Goal: Information Seeking & Learning: Learn about a topic

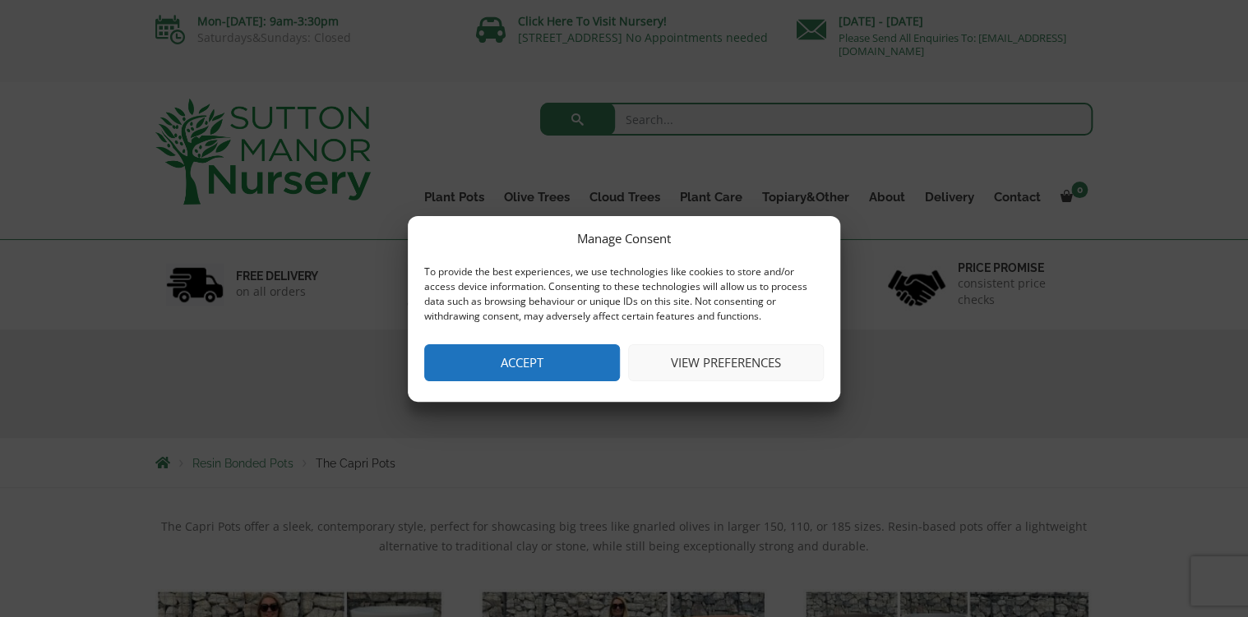
click at [540, 353] on button "Accept" at bounding box center [522, 362] width 196 height 37
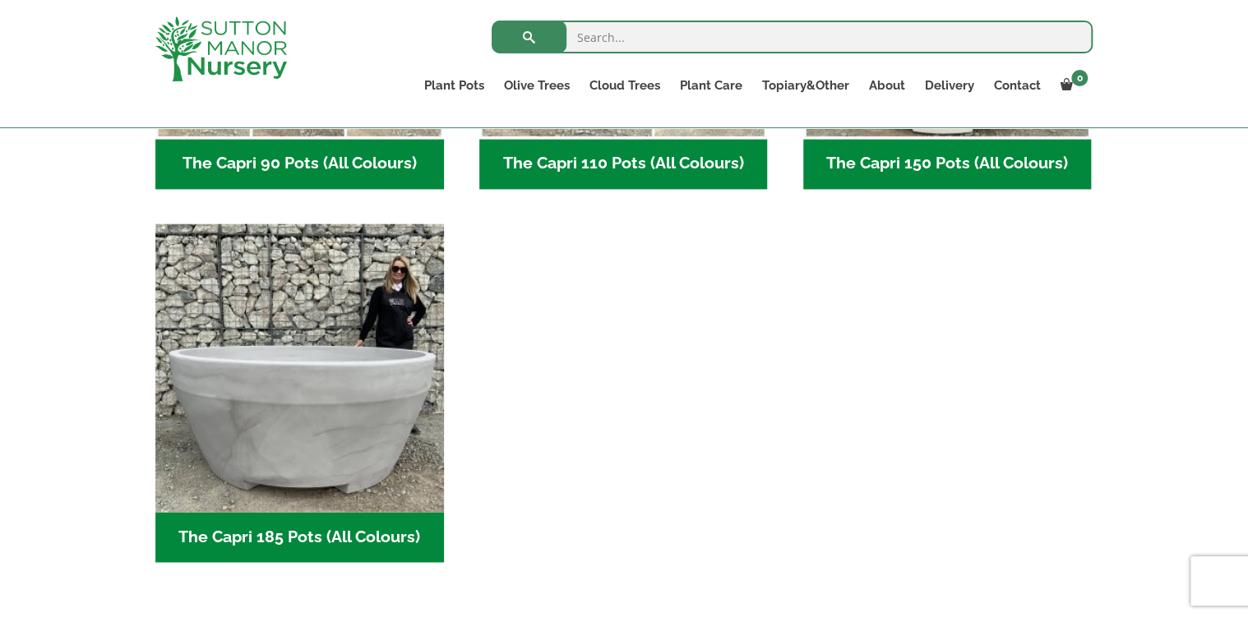
scroll to position [1105, 0]
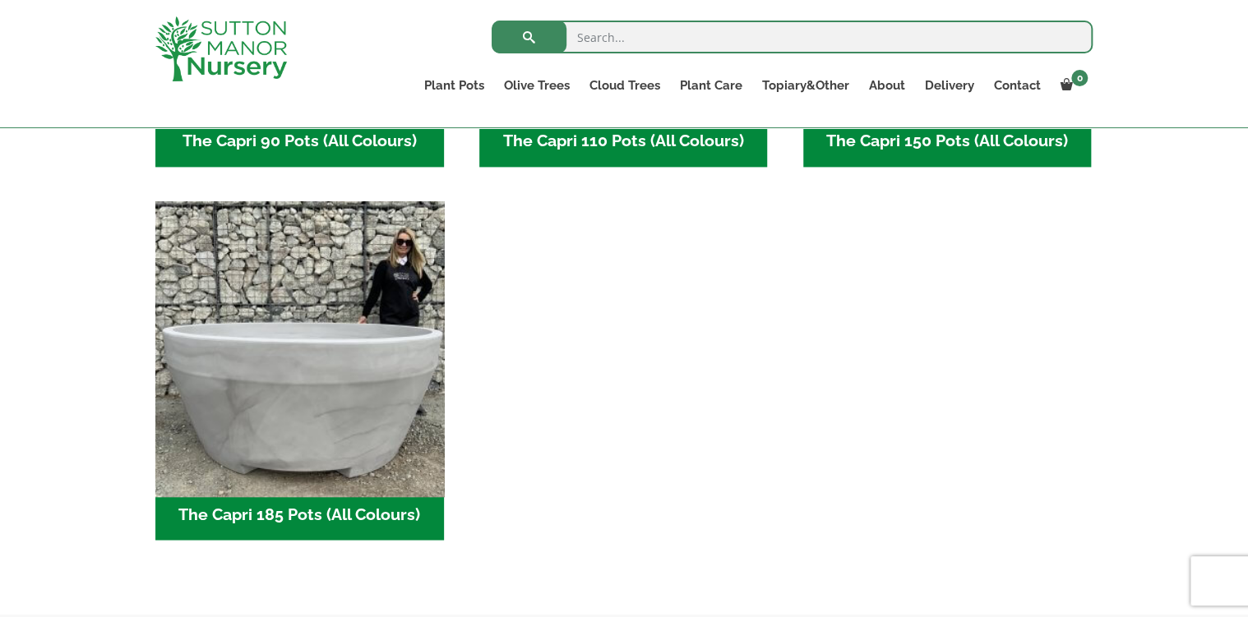
click at [373, 362] on img "Visit product category The Capri 185 Pots (All Colours)" at bounding box center [299, 345] width 302 height 302
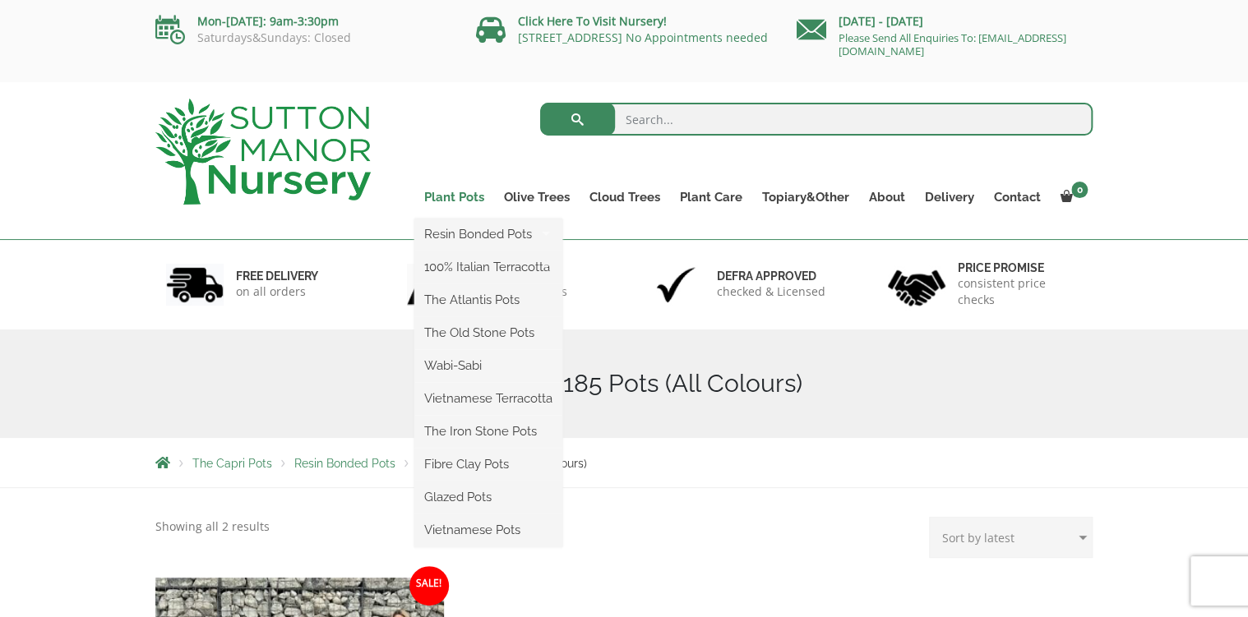
click at [476, 195] on link "Plant Pots" at bounding box center [454, 197] width 80 height 23
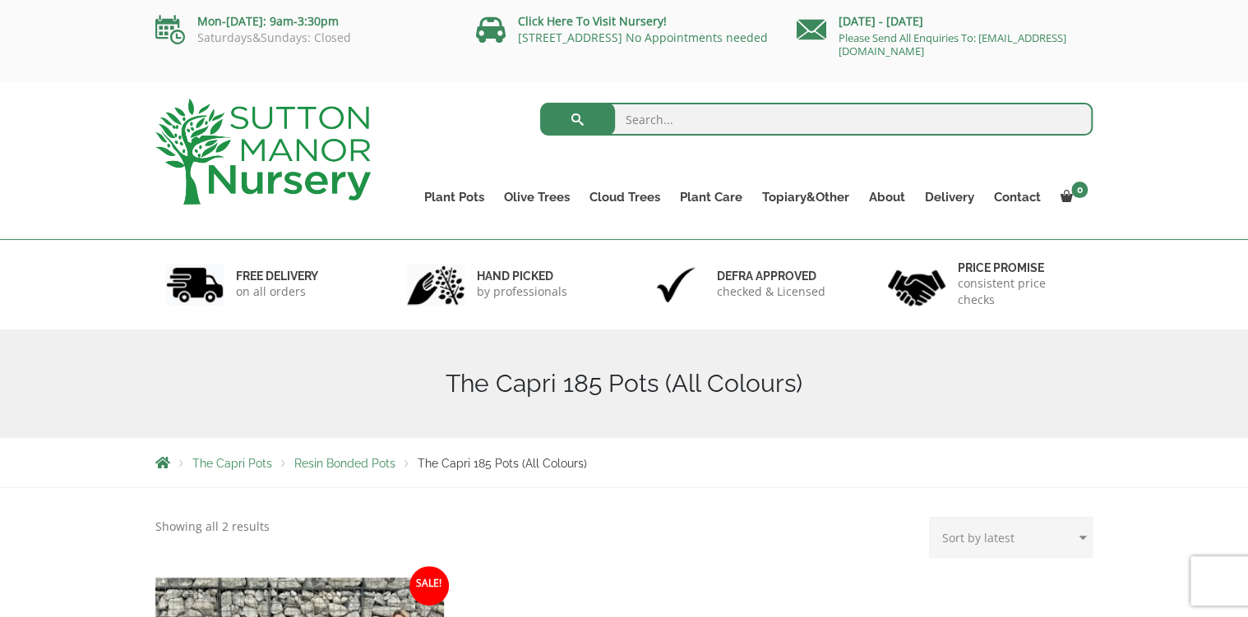
click at [282, 171] on img at bounding box center [262, 152] width 215 height 106
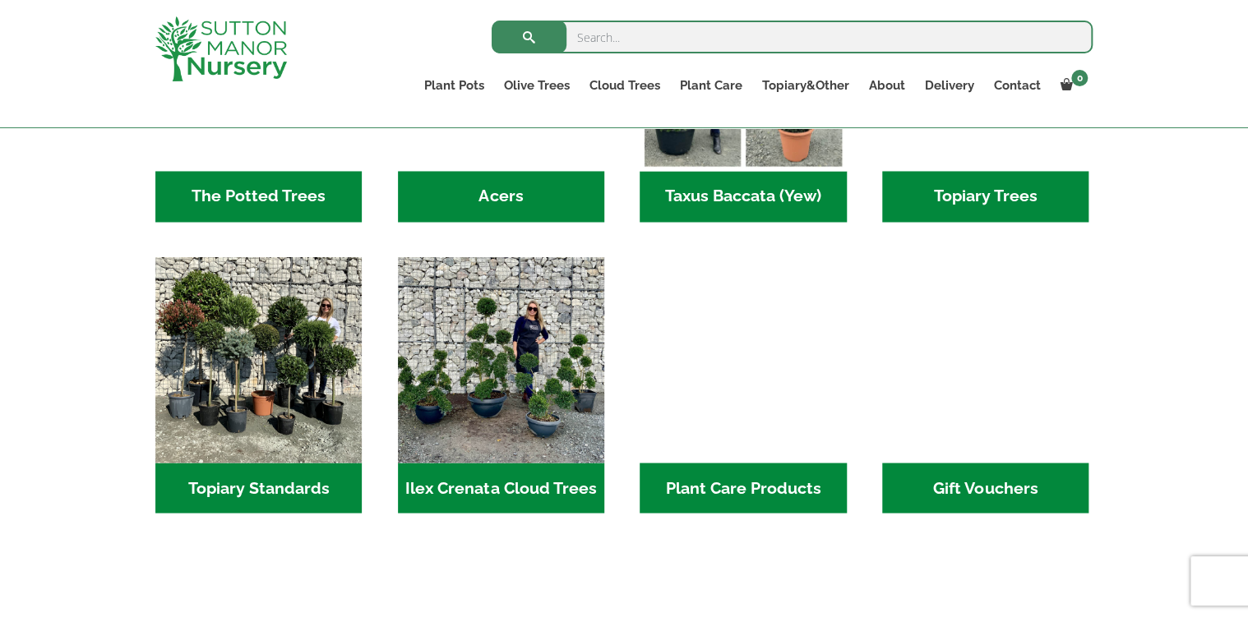
scroll to position [1394, 0]
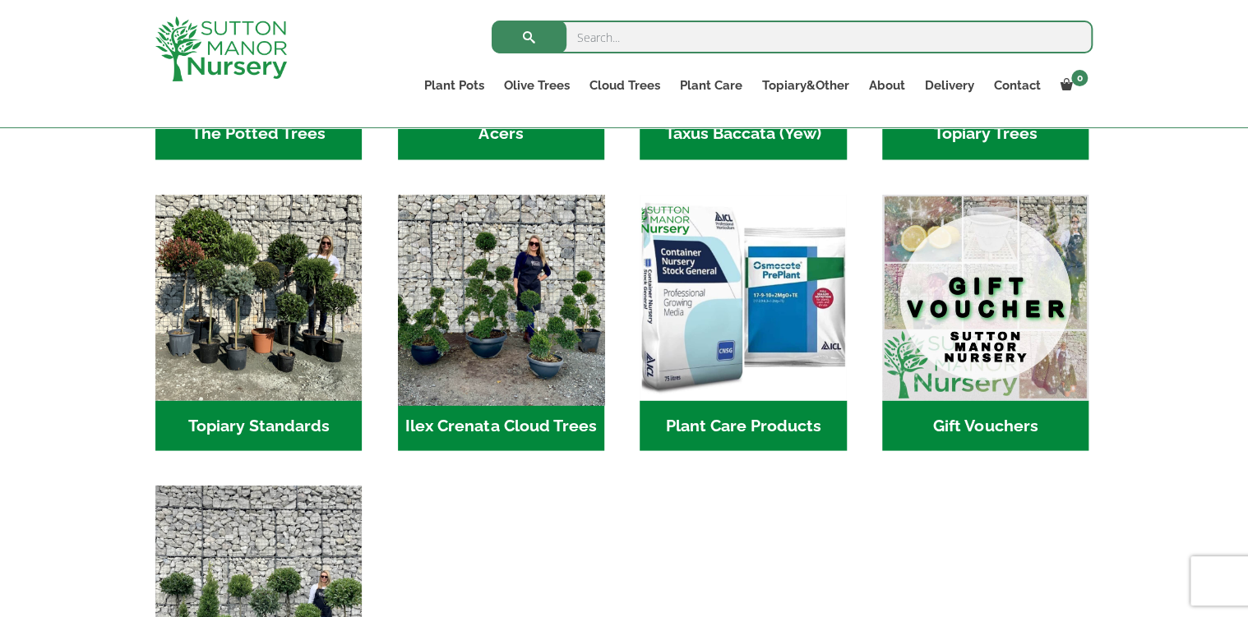
click at [574, 306] on img "Visit product category Ilex Crenata Cloud Trees" at bounding box center [500, 296] width 217 height 217
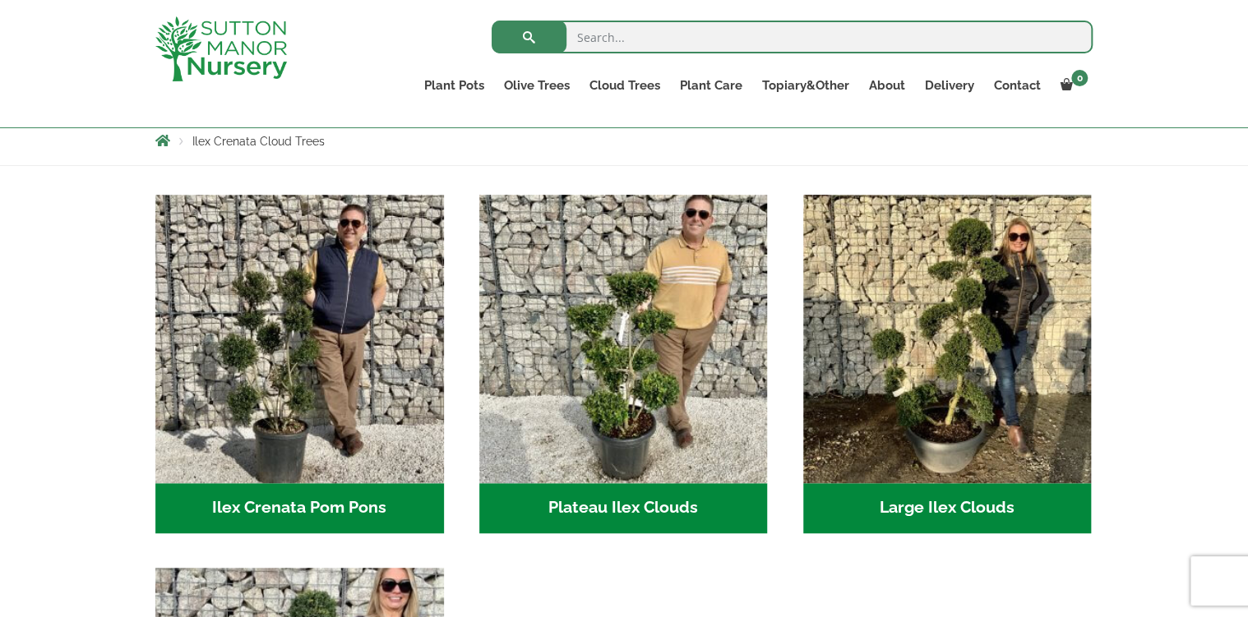
scroll to position [316, 0]
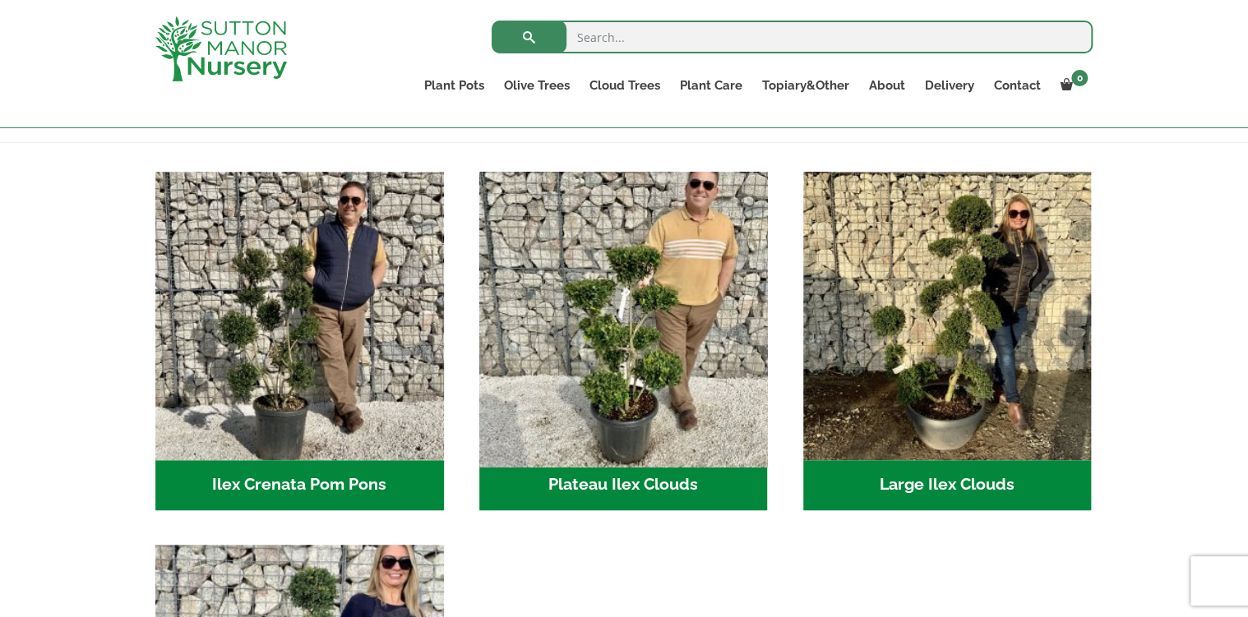
click at [653, 318] on img "Visit product category Plateau Ilex Clouds" at bounding box center [623, 315] width 302 height 302
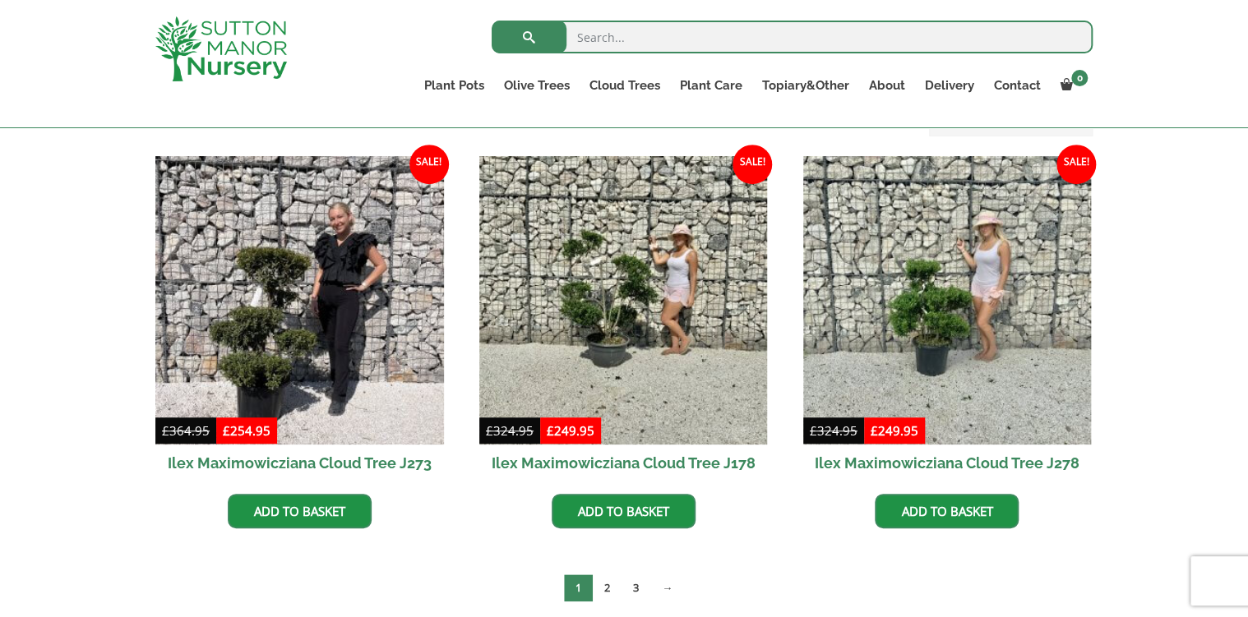
scroll to position [394, 0]
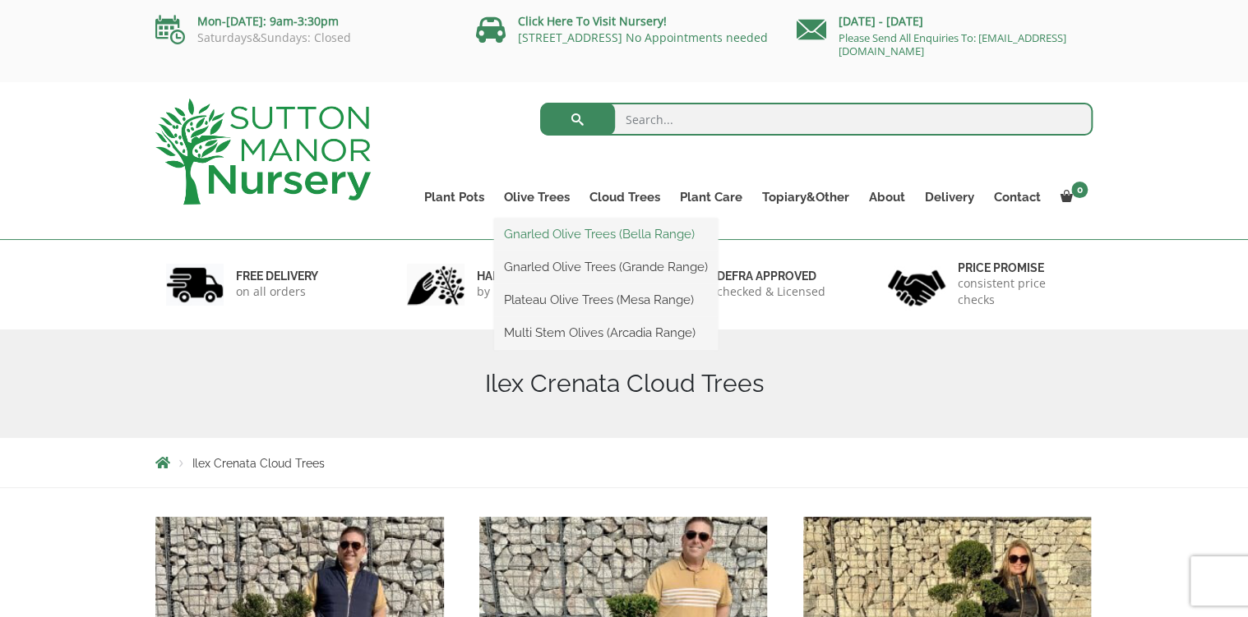
click at [549, 236] on link "Gnarled Olive Trees (Bella Range)" at bounding box center [606, 234] width 224 height 25
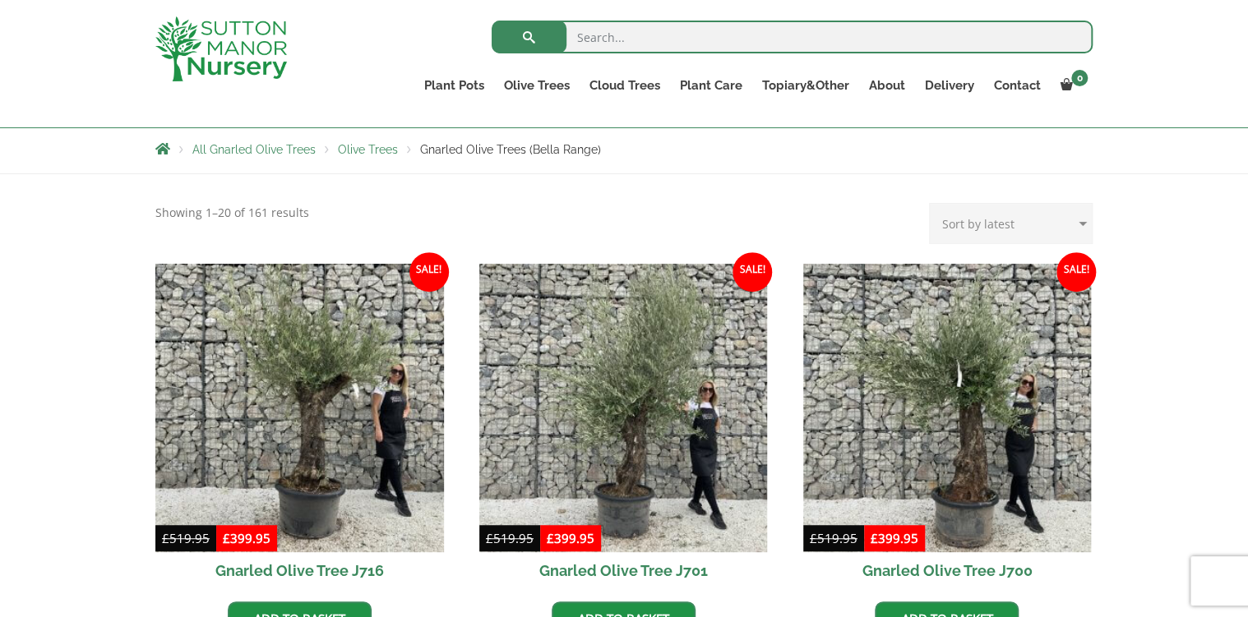
scroll to position [289, 0]
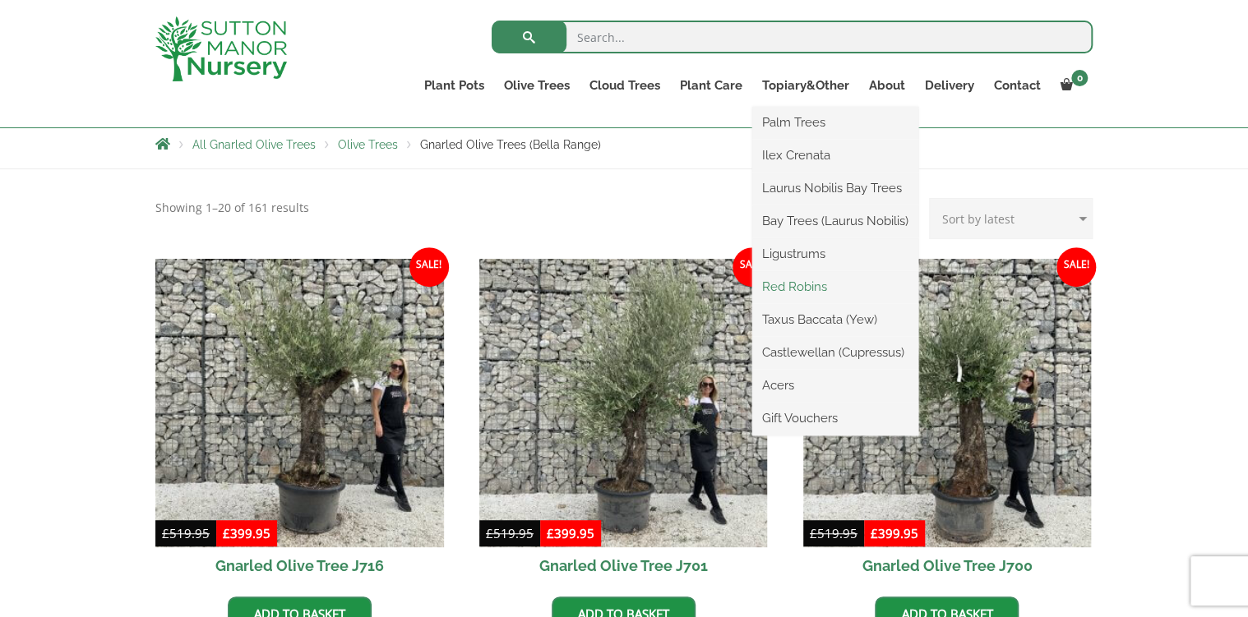
click at [798, 292] on link "Red Robins" at bounding box center [835, 287] width 166 height 25
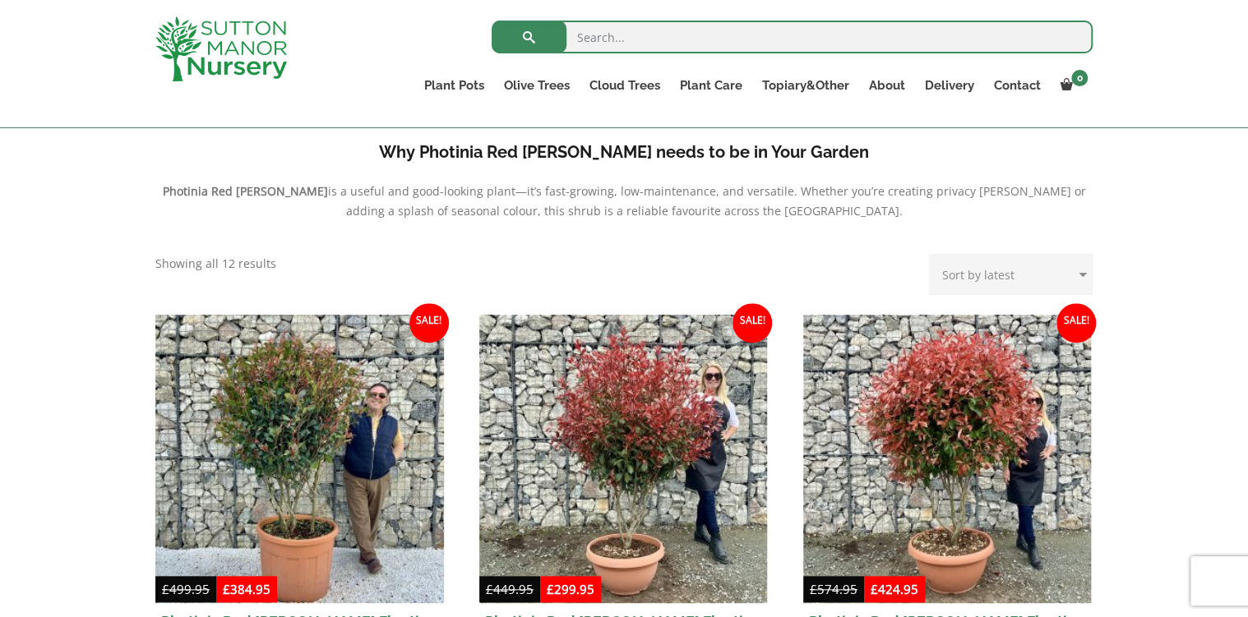
scroll to position [526, 0]
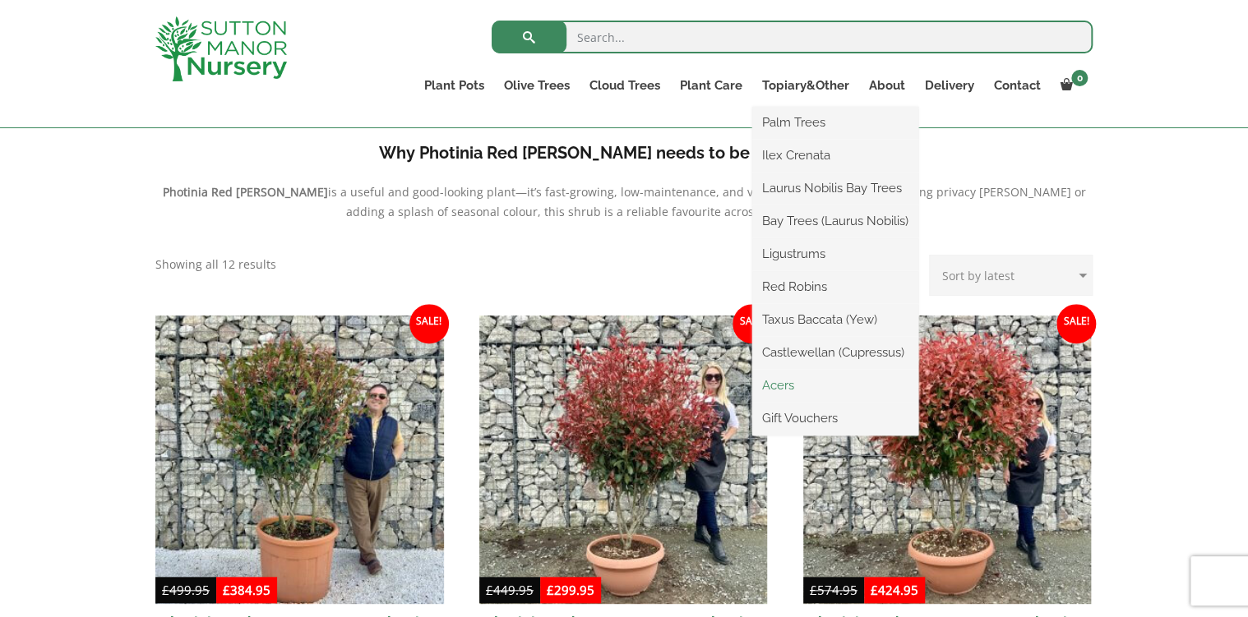
click at [782, 390] on link "Acers" at bounding box center [835, 385] width 166 height 25
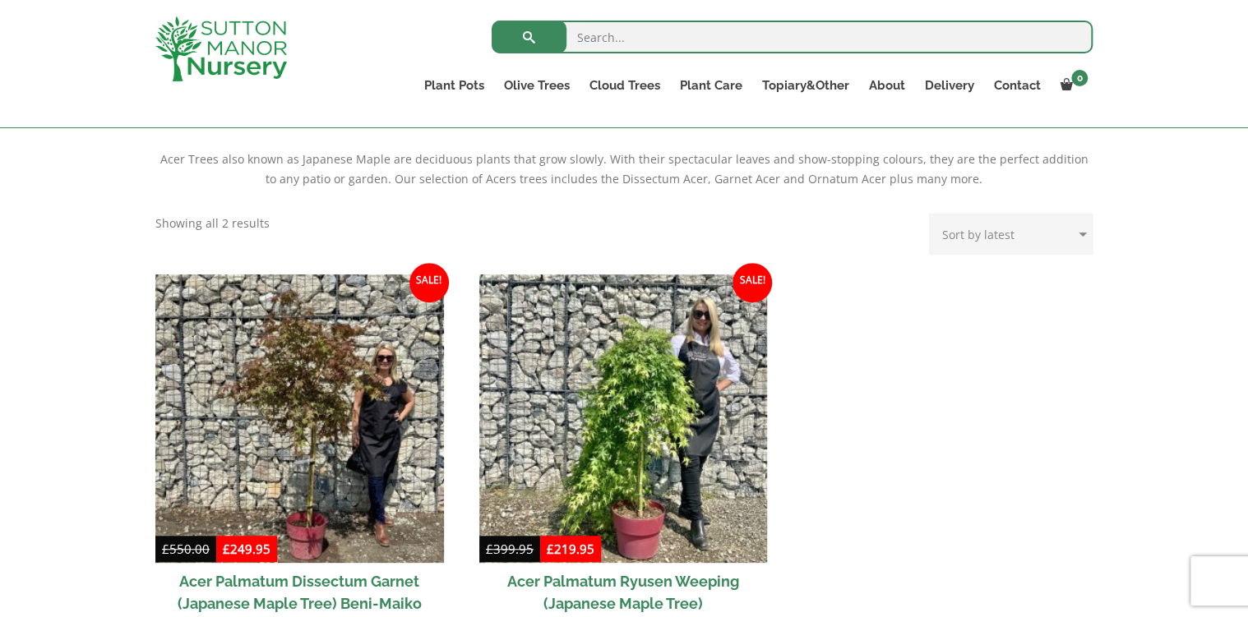
scroll to position [342, 0]
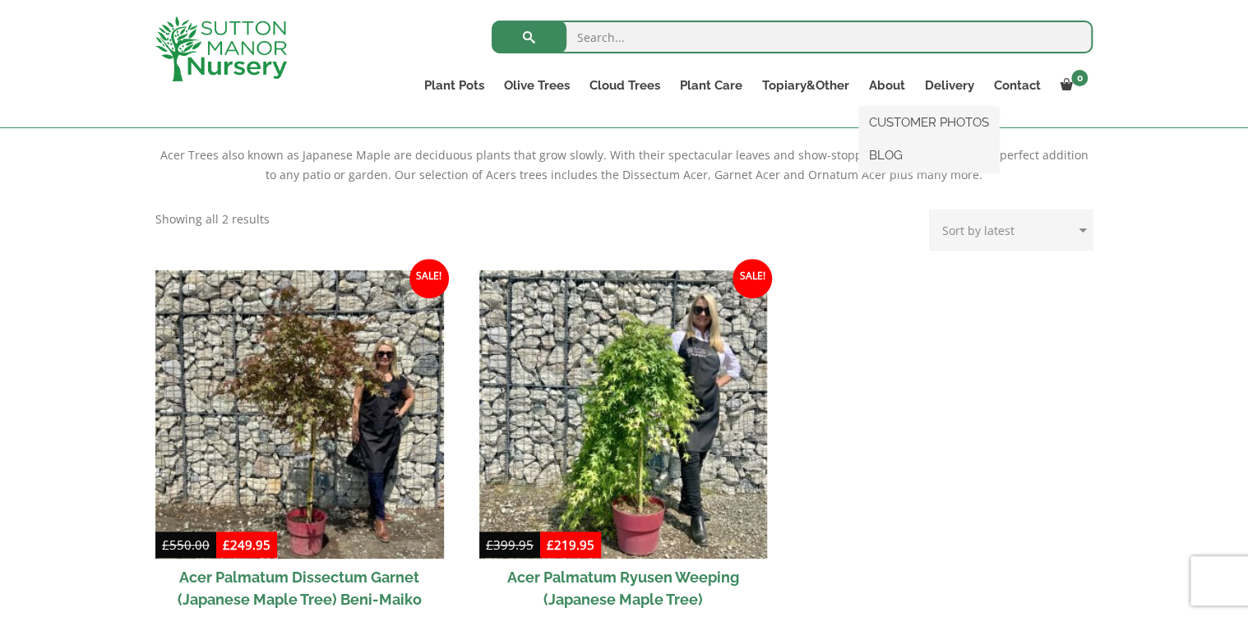
click at [901, 107] on ul "CUSTOMER PHOTOS BLOG" at bounding box center [929, 140] width 140 height 66
click at [904, 116] on link "CUSTOMER PHOTOS" at bounding box center [929, 122] width 140 height 25
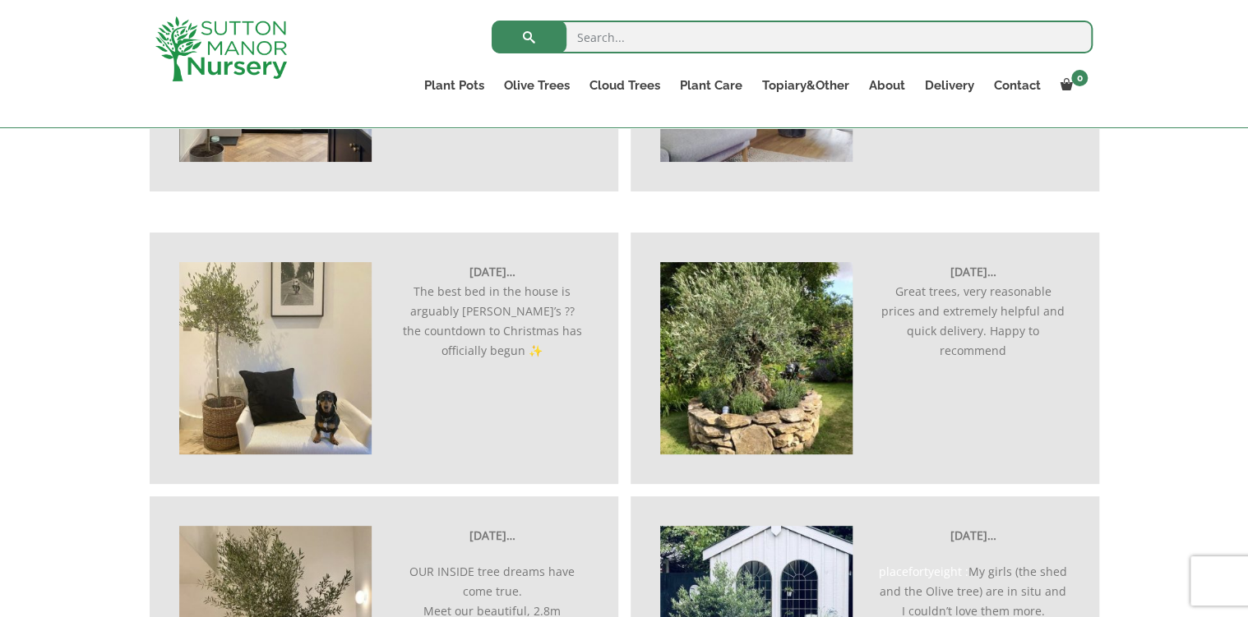
scroll to position [1999, 0]
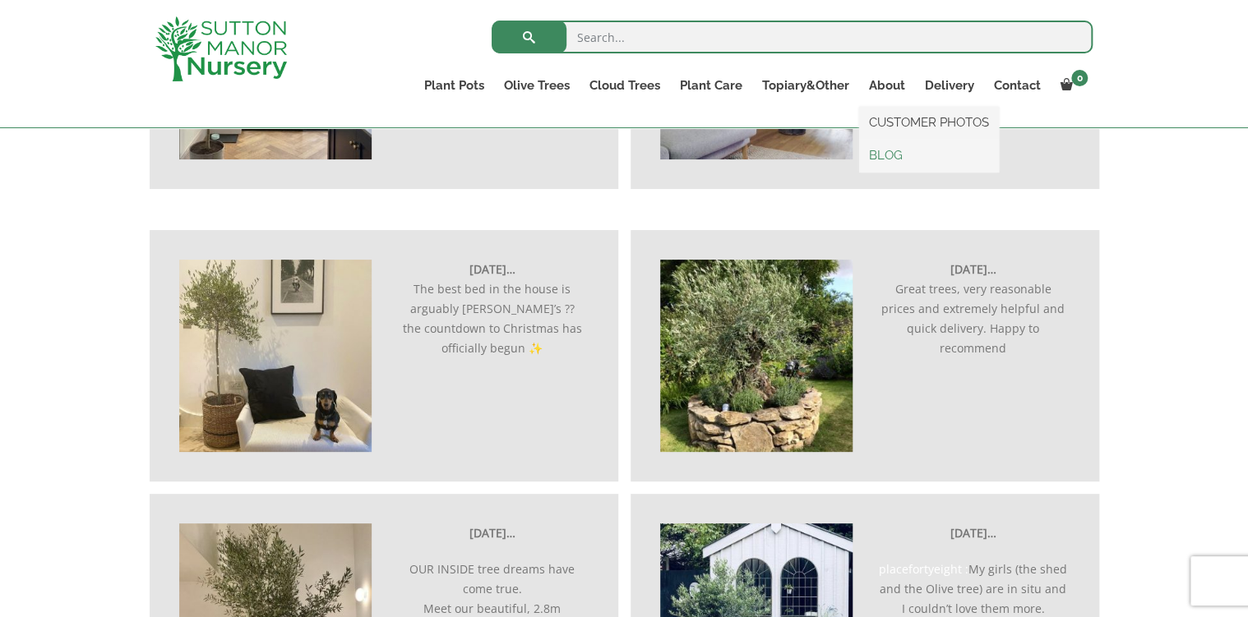
click at [874, 166] on link "BLOG" at bounding box center [929, 155] width 140 height 25
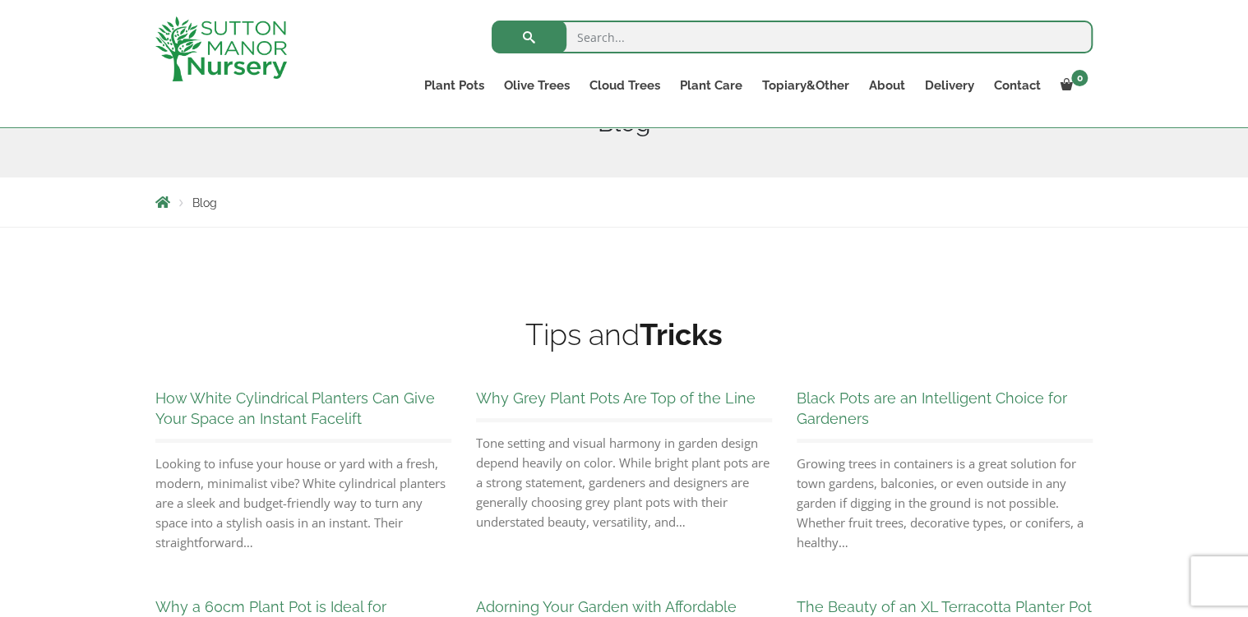
scroll to position [289, 0]
